Goal: Task Accomplishment & Management: Use online tool/utility

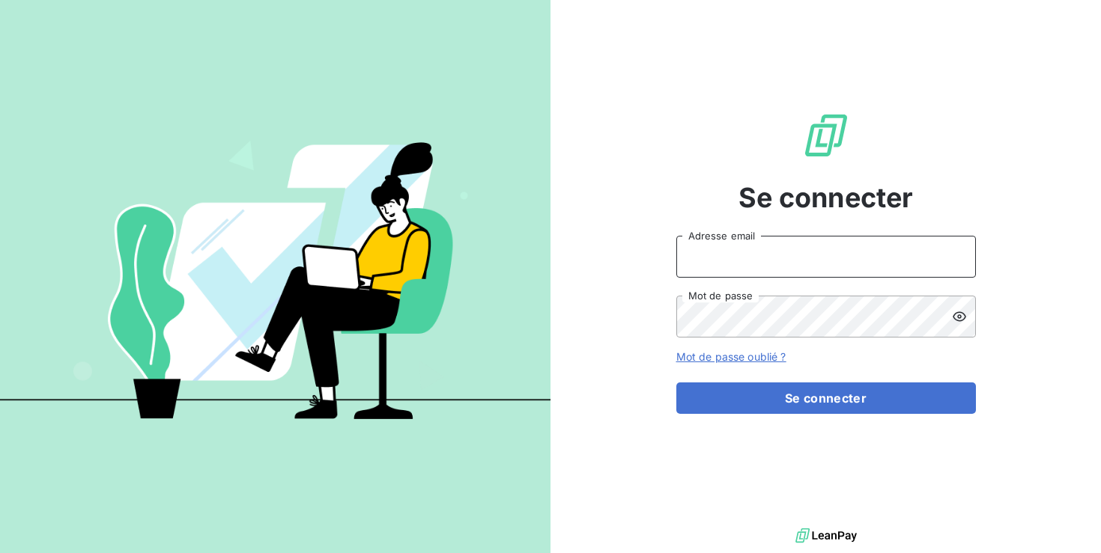
click at [705, 259] on input "Adresse email" at bounding box center [825, 257] width 299 height 42
paste input "Kbensimon@omedo.co"
type input "Kbensimon@omedo.co"
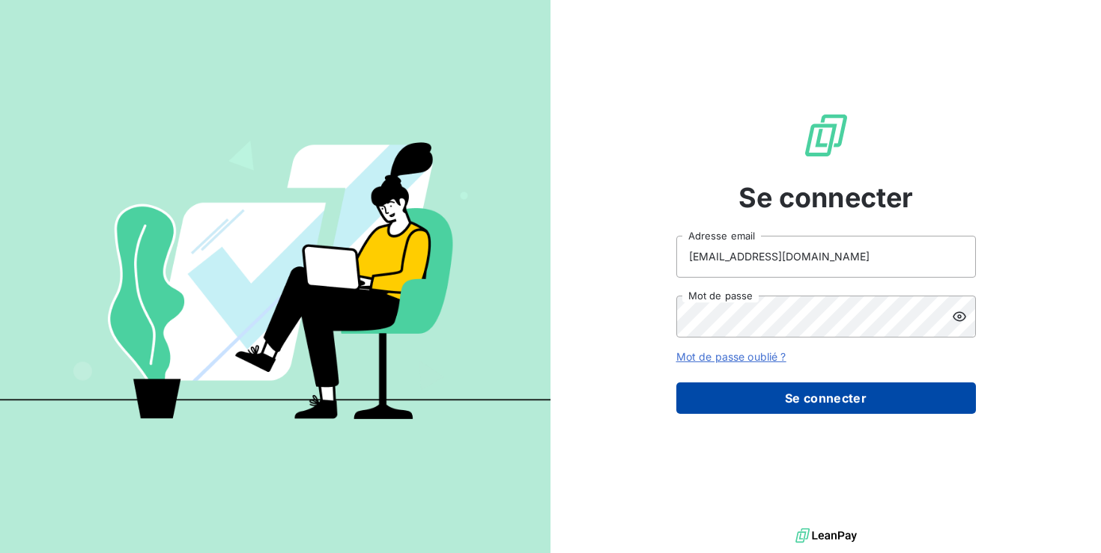
click at [803, 408] on button "Se connecter" at bounding box center [825, 398] width 299 height 31
click at [815, 402] on button "Se connecter" at bounding box center [825, 398] width 299 height 31
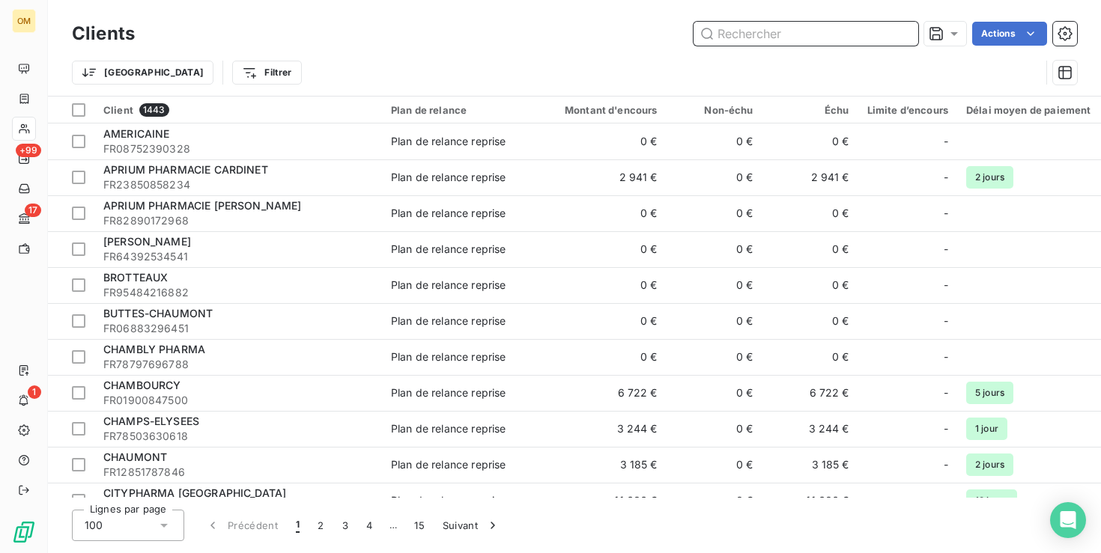
click at [795, 43] on input "text" at bounding box center [805, 34] width 225 height 24
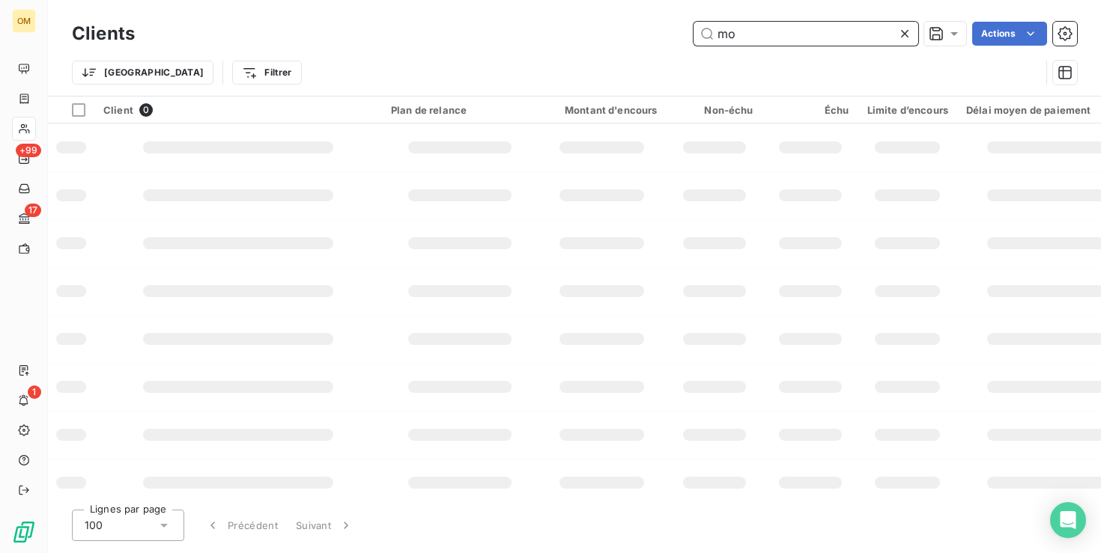
type input "m"
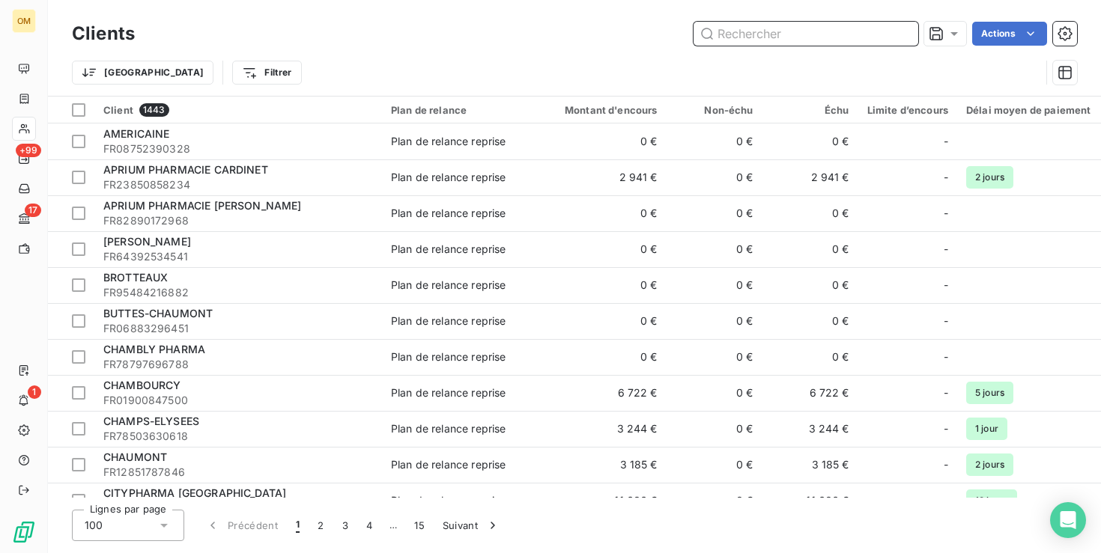
paste input "PHARMACIE MONGE NOTRE DAME"
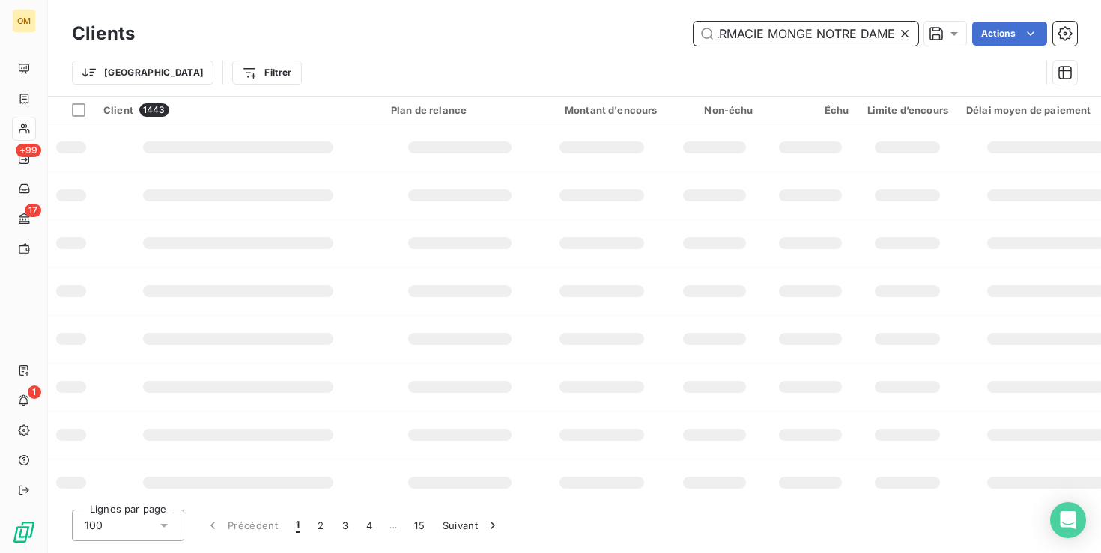
type input "PHARMACIE MONGE NOTRE DAME"
click at [902, 34] on icon at bounding box center [904, 33] width 7 height 7
click at [782, 33] on input "text" at bounding box center [805, 34] width 225 height 24
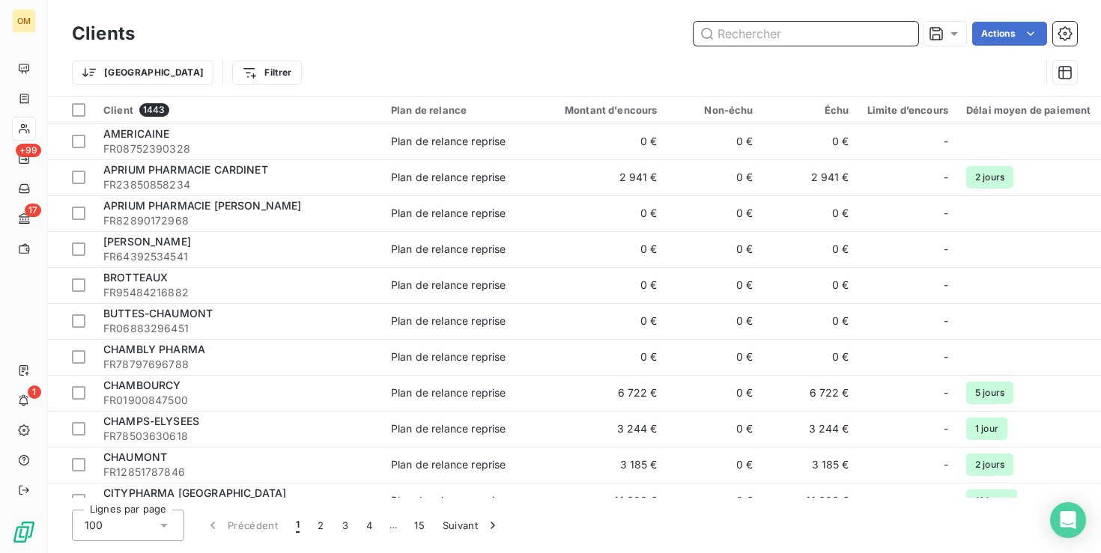
paste input "PHARMACIE DAMREMONT"
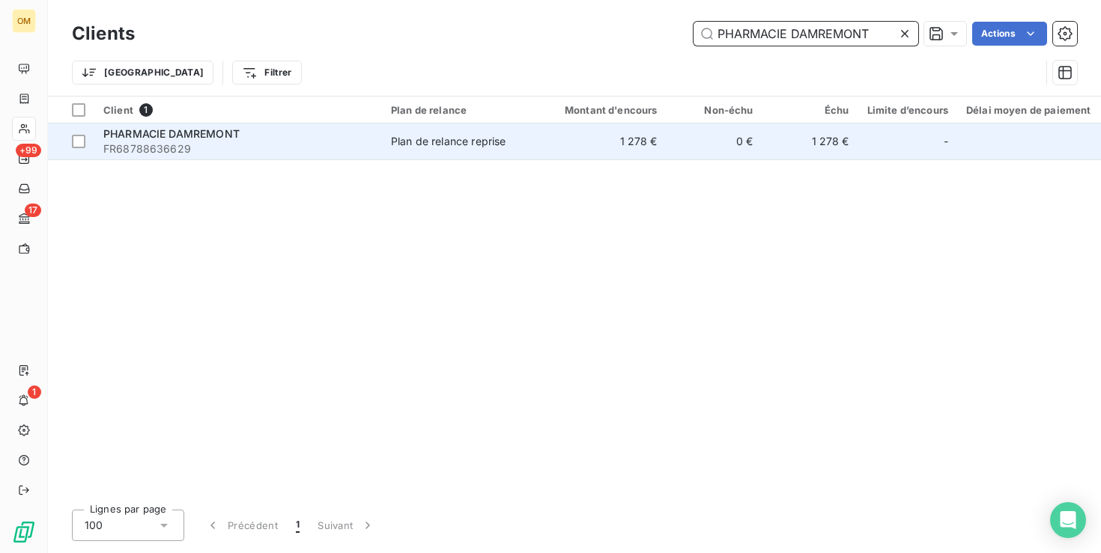
type input "PHARMACIE DAMREMONT"
click at [681, 142] on td "0 €" at bounding box center [714, 142] width 96 height 36
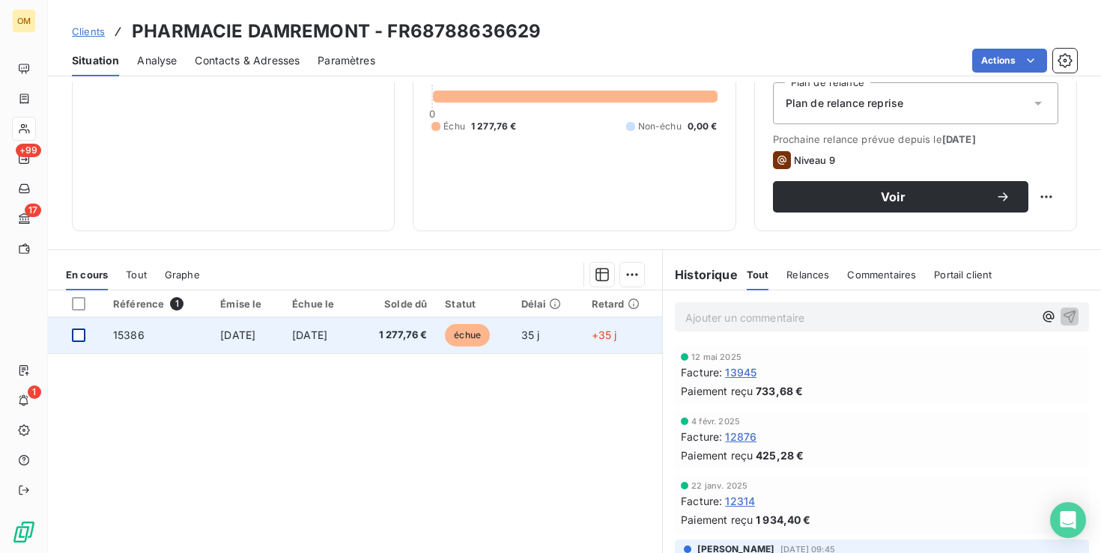
click at [84, 332] on div at bounding box center [78, 335] width 13 height 13
click at [110, 344] on td "15386" at bounding box center [157, 335] width 107 height 36
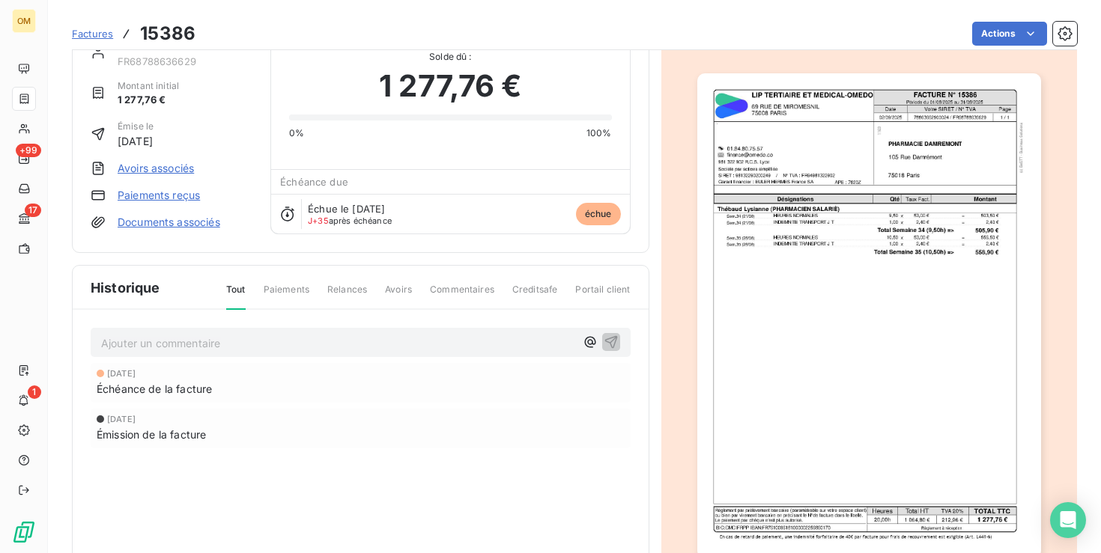
scroll to position [37, 0]
